Goal: Task Accomplishment & Management: Use online tool/utility

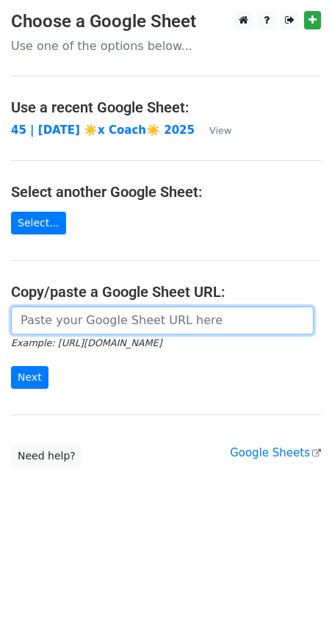
click at [107, 330] on input "url" at bounding box center [162, 321] width 303 height 28
paste input "https://docs.google.com/spreadsheets/d/1lOJyY9SzNB56JQBKjPNzeVGghjiu07Fb8Q3tyzK…"
paste input "6"
type input "[URL][DOMAIN_NAME]"
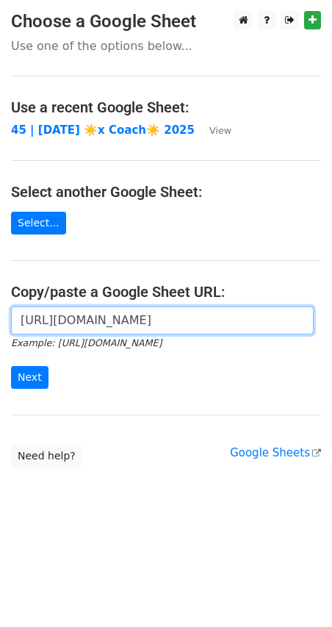
click at [11, 366] on input "Next" at bounding box center [30, 377] width 38 height 23
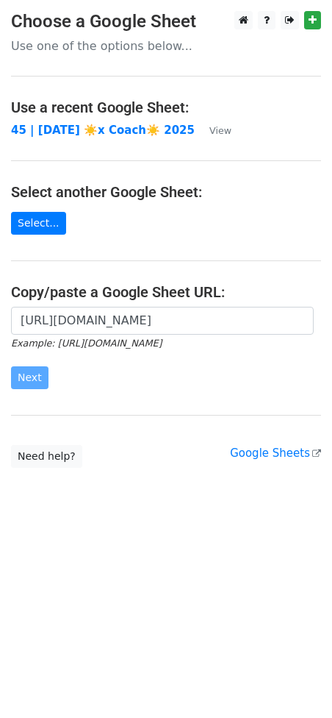
scroll to position [0, 0]
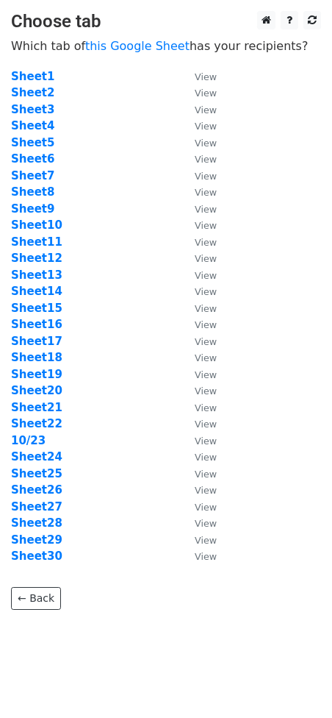
click at [168, 397] on td "Sheet20" at bounding box center [95, 390] width 169 height 17
click at [51, 560] on strong "Sheet30" at bounding box center [36, 555] width 51 height 13
click at [49, 551] on strong "Sheet30" at bounding box center [36, 555] width 51 height 13
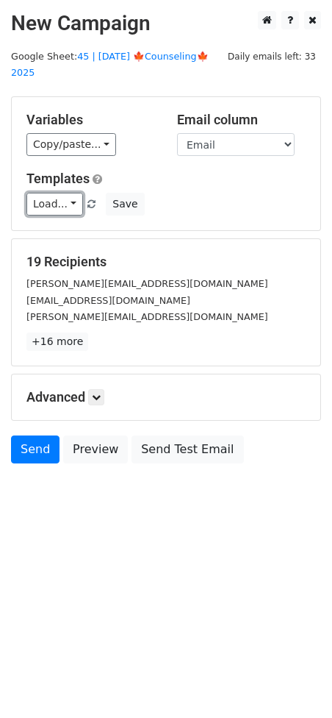
drag, startPoint x: 60, startPoint y: 210, endPoint x: 74, endPoint y: 229, distance: 23.3
click at [60, 210] on link "Load..." at bounding box center [54, 204] width 57 height 23
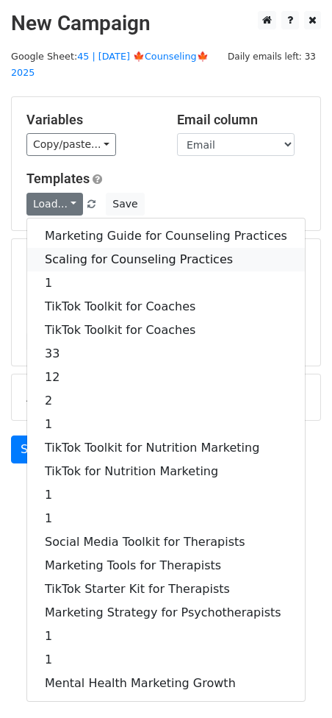
click at [113, 253] on link "Scaling for Counseling Practices" at bounding box center [166, 260] width 278 height 24
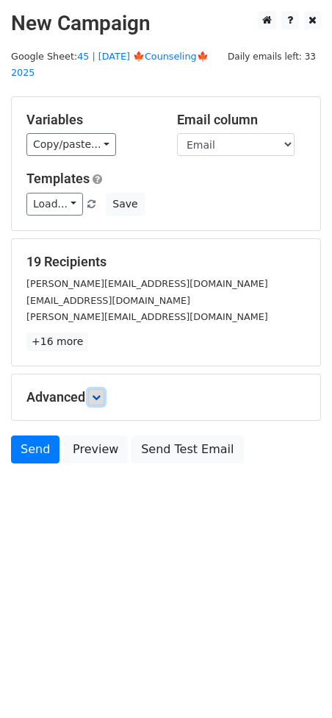
click at [99, 394] on icon at bounding box center [96, 397] width 9 height 9
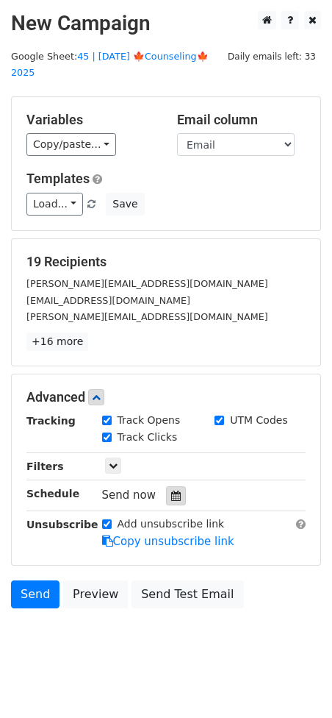
click at [171, 500] on div at bounding box center [176, 495] width 20 height 19
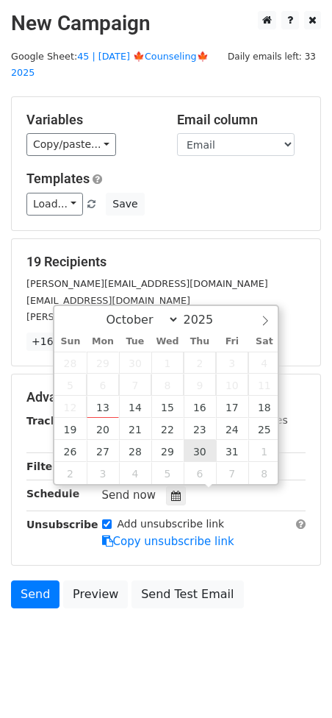
type input "2025-10-30 12:00"
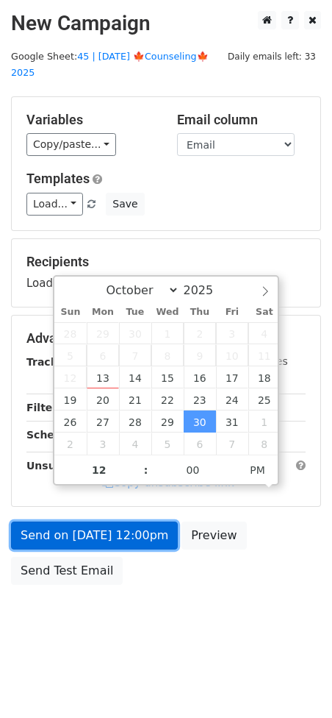
click at [129, 539] on link "Send on Oct 30 at 12:00pm" at bounding box center [94, 535] width 167 height 28
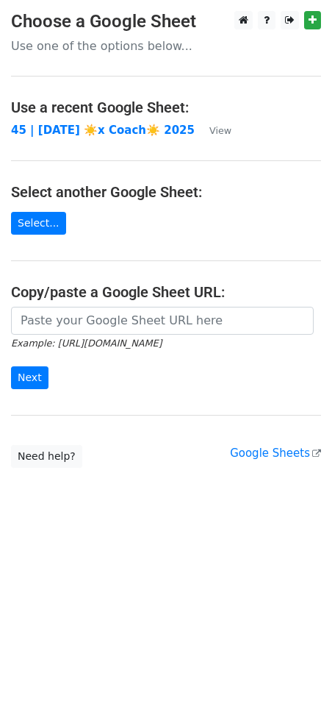
click at [163, 293] on h4 "Copy/paste a Google Sheet URL:" at bounding box center [166, 292] width 310 height 18
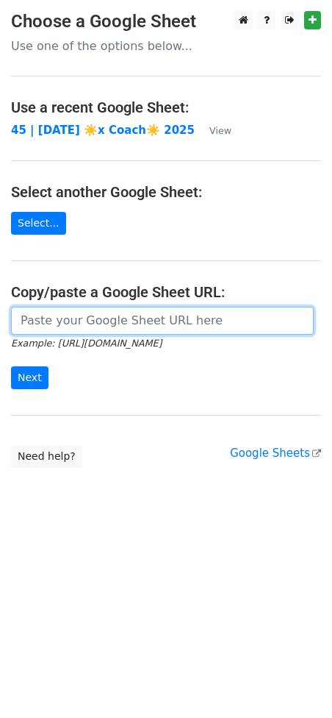
click at [140, 316] on input "url" at bounding box center [162, 321] width 303 height 28
paste input "[URL][DOMAIN_NAME]"
type input "[URL][DOMAIN_NAME]"
click at [11, 366] on input "Next" at bounding box center [30, 377] width 38 height 23
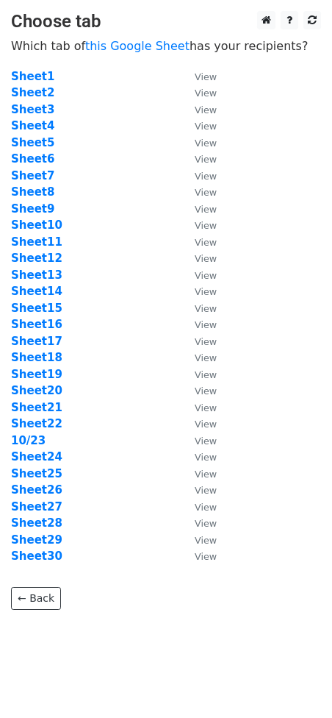
scroll to position [8, 0]
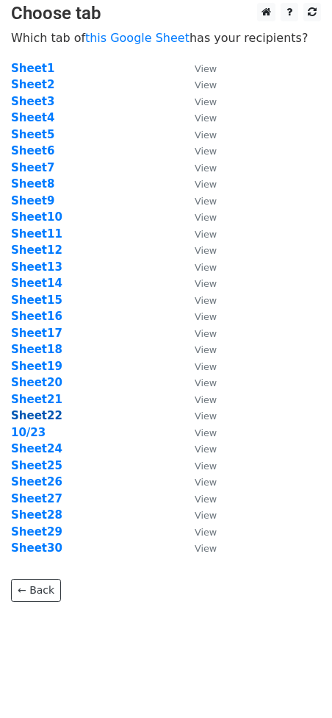
click at [31, 415] on strong "Sheet22" at bounding box center [36, 415] width 51 height 13
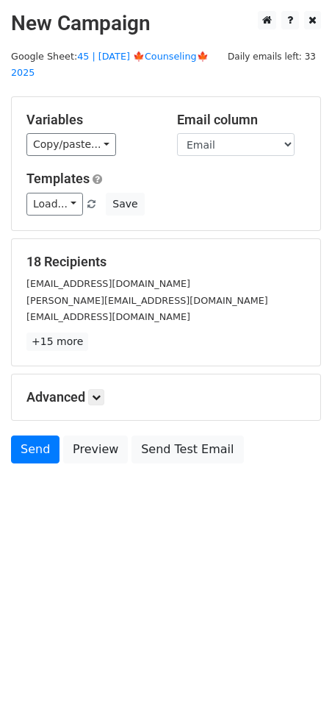
click at [122, 48] on main "New Campaign Daily emails left: 33 Google Sheet: 45 | [DATE] 🍁Counseling🍁 2025 …" at bounding box center [166, 241] width 332 height 460
click at [123, 54] on link "45 | [DATE] 🍁Counseling🍁 2025" at bounding box center [110, 65] width 198 height 28
click at [58, 209] on link "Load..." at bounding box center [54, 204] width 57 height 23
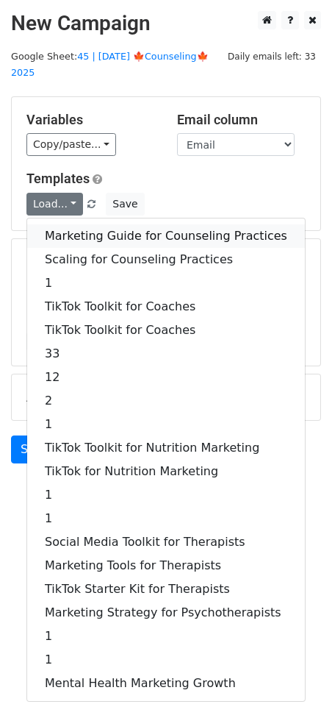
click at [94, 233] on link "Marketing Guide for Counseling Practices" at bounding box center [166, 236] width 278 height 24
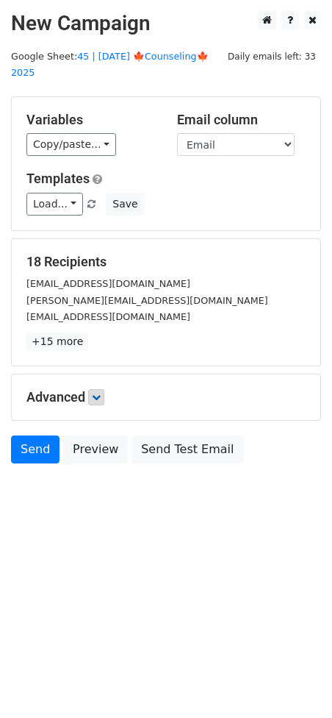
click at [106, 399] on h5 "Advanced" at bounding box center [165, 397] width 279 height 16
click at [100, 397] on icon at bounding box center [96, 397] width 9 height 9
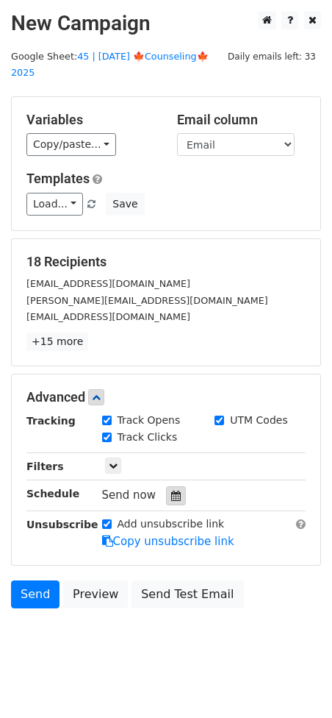
click at [171, 495] on icon at bounding box center [176, 496] width 10 height 10
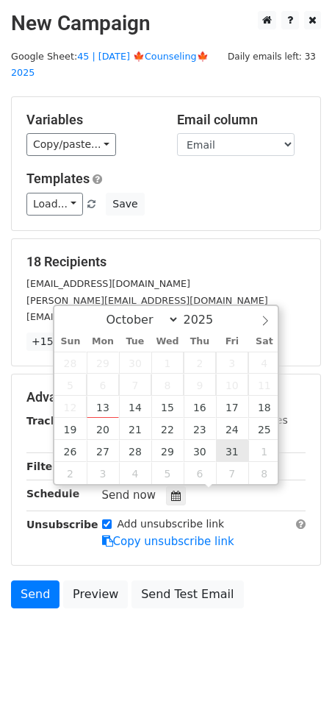
type input "2025-10-31 12:00"
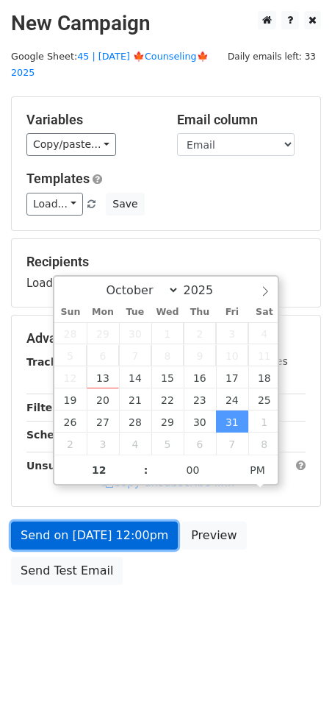
click at [135, 532] on link "Send on Oct 31 at 12:00pm" at bounding box center [94, 535] width 167 height 28
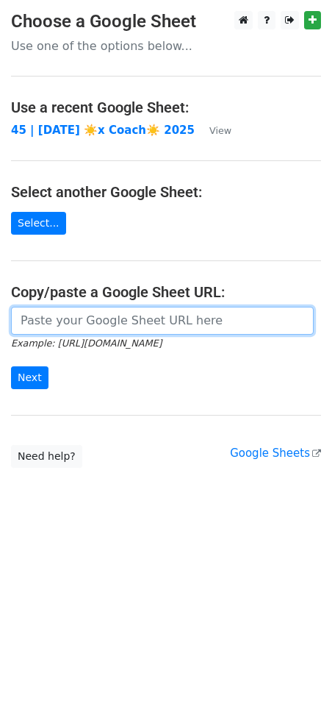
click at [107, 318] on input "url" at bounding box center [162, 321] width 303 height 28
paste input "https://docs.google.com/spreadsheets/d/1lOJyY9SzNB56JQBKjPNzeVGghjiu07Fb8Q3tyzK…"
type input "https://docs.google.com/spreadsheets/d/1lOJyY9SzNB56JQBKjPNzeVGghjiu07Fb8Q3tyzK…"
click at [11, 366] on input "Next" at bounding box center [30, 377] width 38 height 23
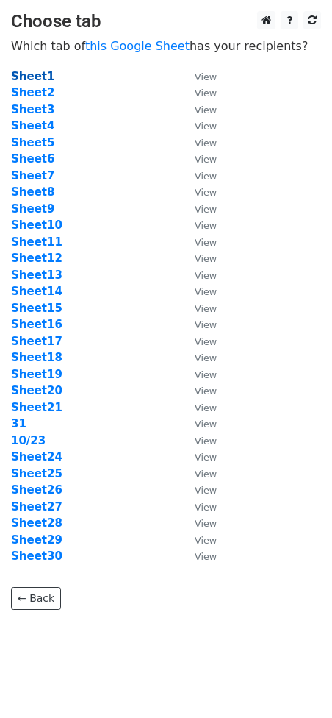
click at [33, 79] on strong "Sheet1" at bounding box center [32, 76] width 43 height 13
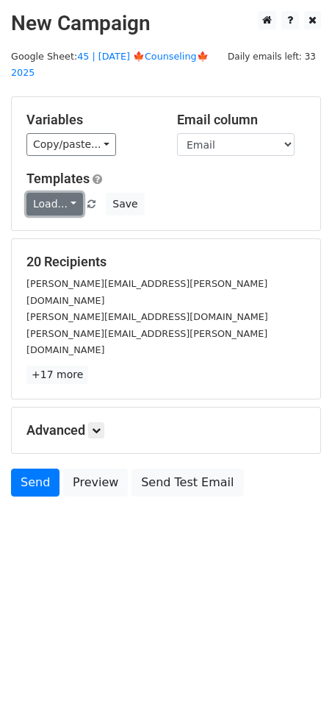
click at [49, 210] on link "Load..." at bounding box center [54, 204] width 57 height 23
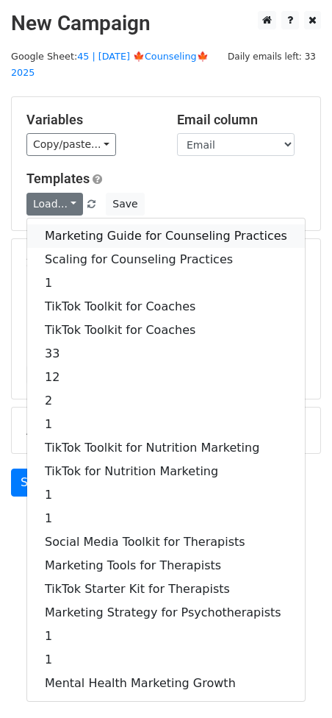
click at [115, 237] on link "Marketing Guide for Counseling Practices" at bounding box center [166, 236] width 278 height 24
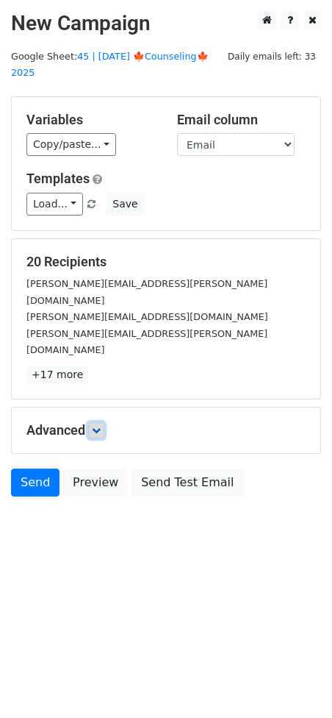
click at [104, 422] on link at bounding box center [96, 430] width 16 height 16
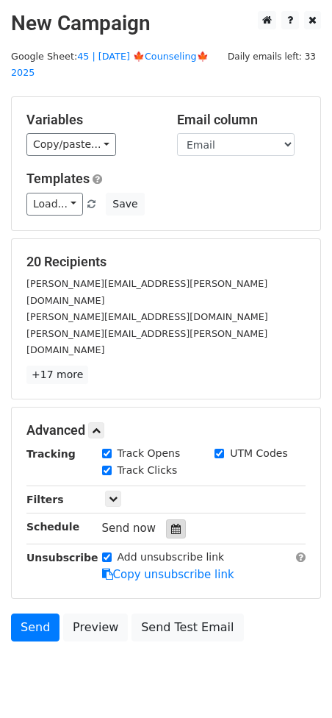
click at [172, 524] on icon at bounding box center [176, 529] width 10 height 10
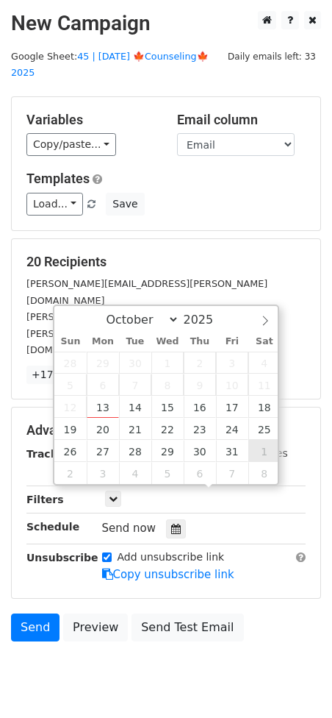
type input "2025-11-01 12:00"
select select "10"
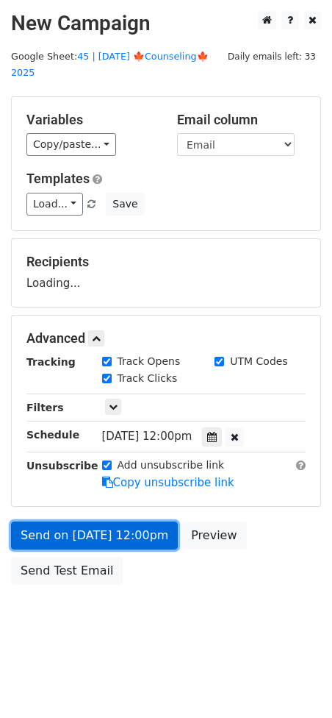
click at [143, 526] on link "Send on Nov 1 at 12:00pm" at bounding box center [94, 535] width 167 height 28
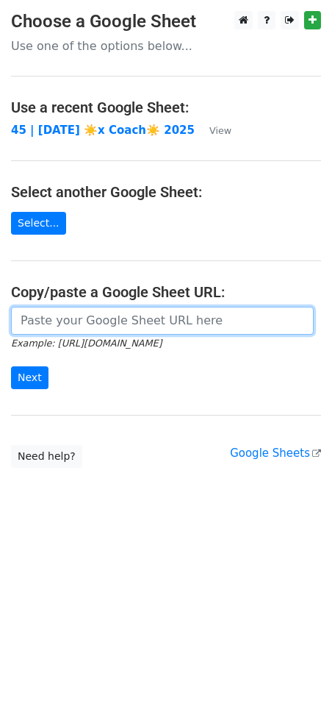
click at [85, 321] on input "url" at bounding box center [162, 321] width 303 height 28
paste input "https://docs.google.com/spreadsheets/d/1lOJyY9SzNB56JQBKjPNzeVGghjiu07Fb8Q3tyzK…"
type input "https://docs.google.com/spreadsheets/d/1lOJyY9SzNB56JQBKjPNzeVGghjiu07Fb8Q3tyzK…"
click at [11, 366] on input "Next" at bounding box center [30, 377] width 38 height 23
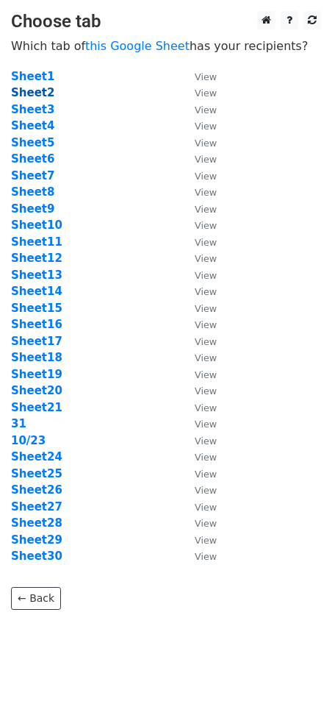
click at [37, 96] on strong "Sheet2" at bounding box center [32, 92] width 43 height 13
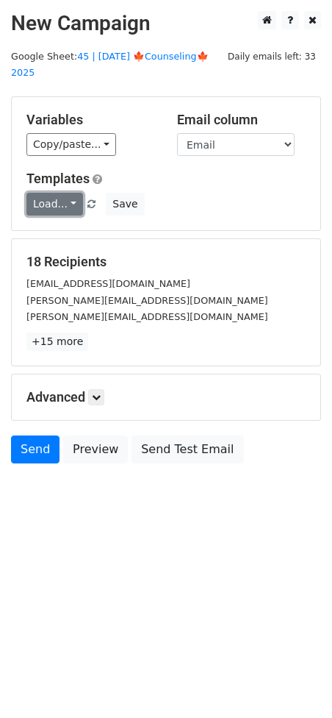
click at [54, 203] on link "Load..." at bounding box center [54, 204] width 57 height 23
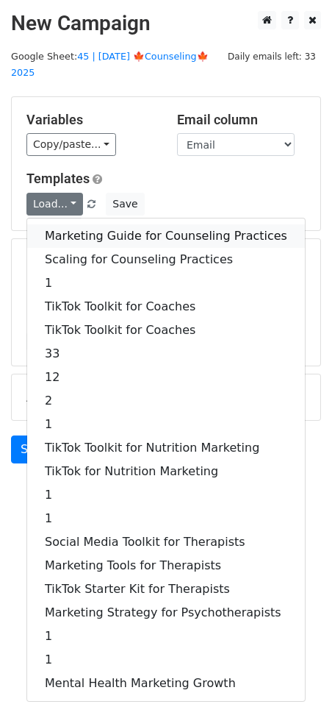
click at [106, 232] on link "Marketing Guide for Counseling Practices" at bounding box center [166, 236] width 278 height 24
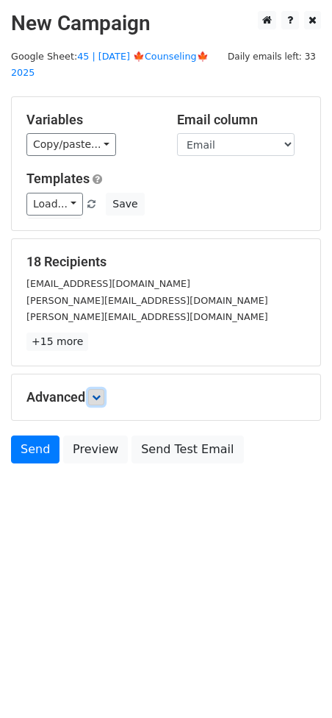
click at [99, 389] on link at bounding box center [96, 397] width 16 height 16
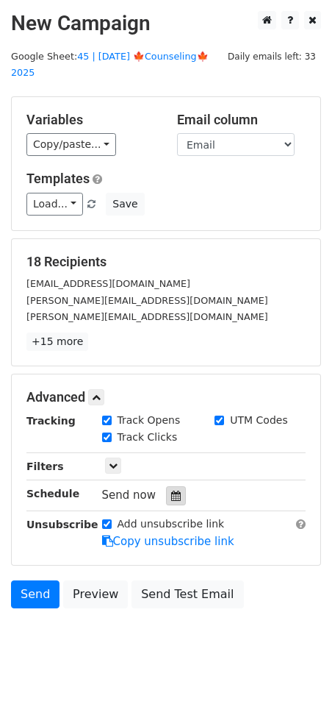
click at [166, 496] on div at bounding box center [176, 495] width 20 height 19
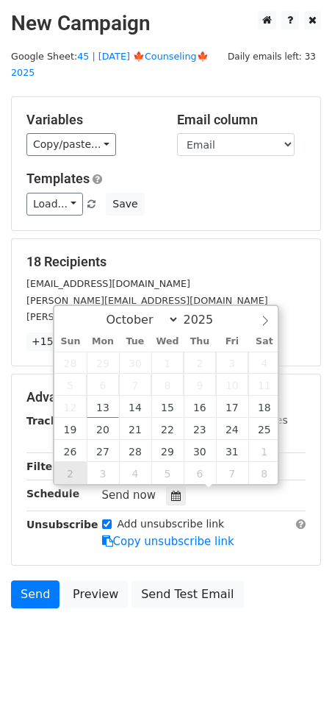
type input "2025-11-02 12:00"
select select "10"
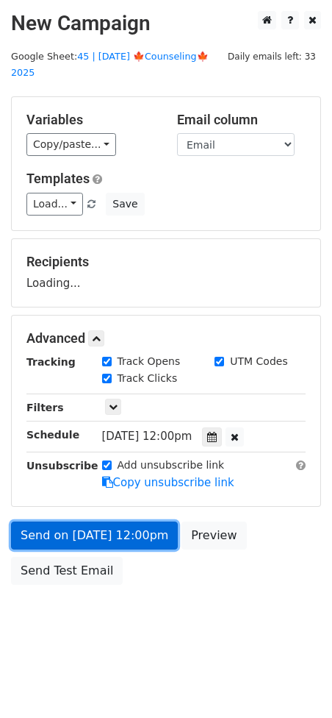
click at [78, 521] on link "Send on Nov 2 at 12:00pm" at bounding box center [94, 535] width 167 height 28
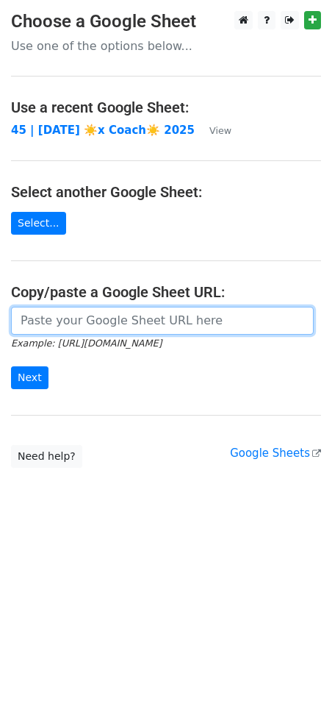
click at [140, 323] on input "url" at bounding box center [162, 321] width 303 height 28
paste input "[URL][DOMAIN_NAME]"
type input "[URL][DOMAIN_NAME]"
click at [11, 366] on input "Next" at bounding box center [30, 377] width 38 height 23
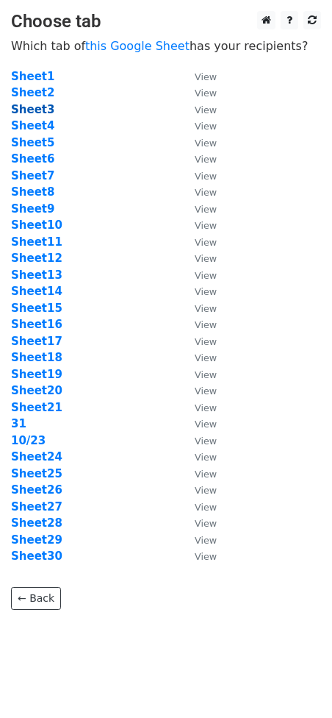
click at [29, 107] on strong "Sheet3" at bounding box center [32, 109] width 43 height 13
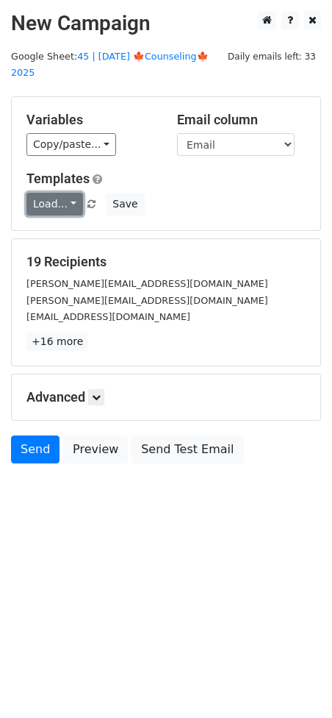
click at [51, 207] on link "Load..." at bounding box center [54, 204] width 57 height 23
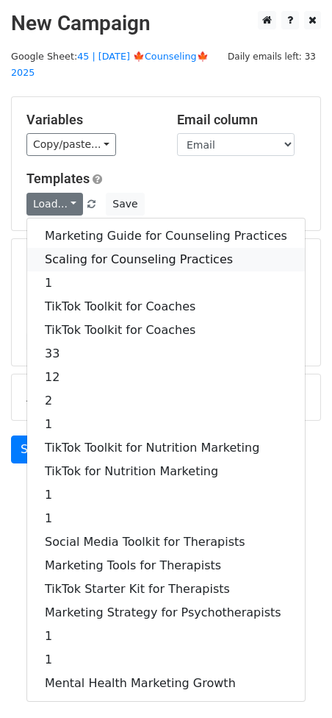
click at [108, 249] on link "Scaling for Counseling Practices" at bounding box center [166, 260] width 278 height 24
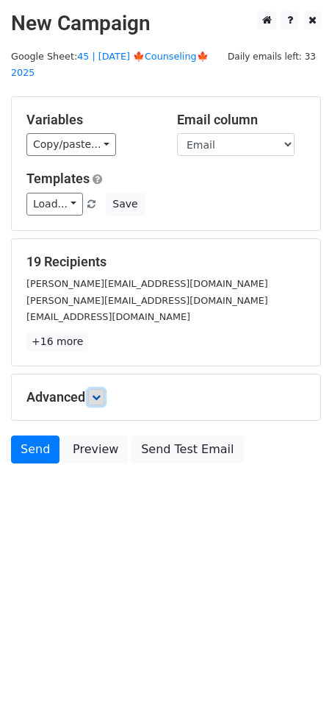
click at [104, 396] on link at bounding box center [96, 397] width 16 height 16
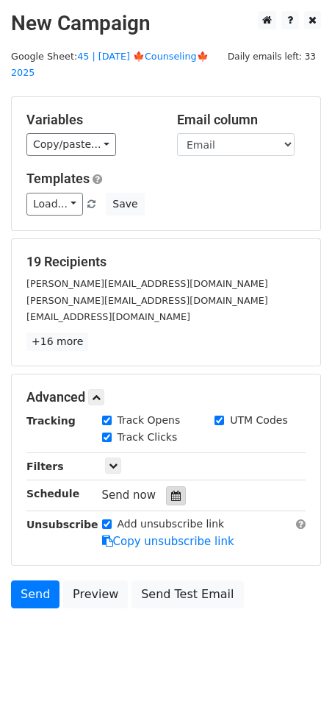
click at [171, 495] on icon at bounding box center [176, 496] width 10 height 10
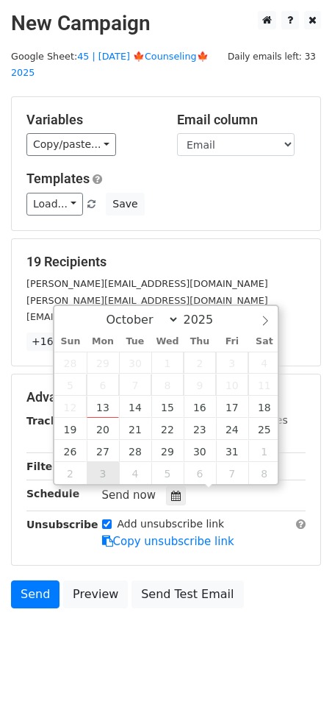
type input "2025-11-03 12:00"
select select "10"
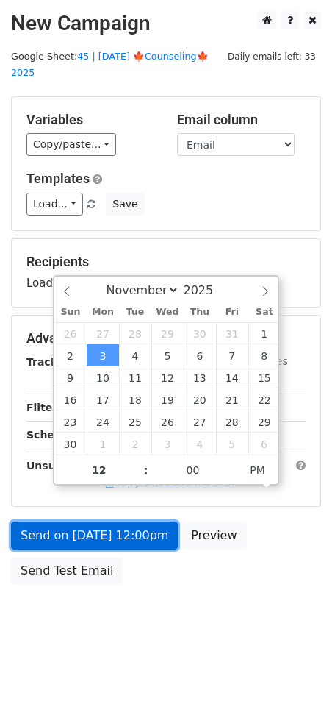
click at [101, 538] on link "Send on Nov 3 at 12:00pm" at bounding box center [94, 535] width 167 height 28
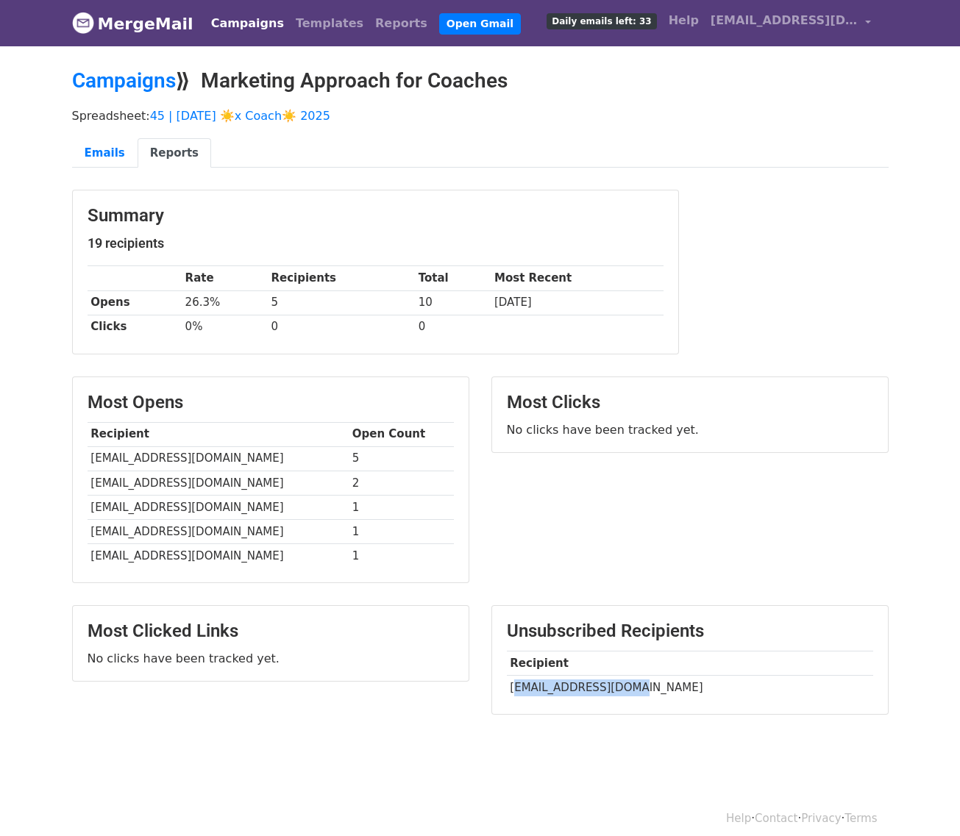
drag, startPoint x: 512, startPoint y: 688, endPoint x: 644, endPoint y: 683, distance: 132.5
click at [644, 683] on td "jemrich214@gmail.com" at bounding box center [690, 688] width 366 height 24
copy td "emrich214@gmail.com"
